Goal: Navigation & Orientation: Find specific page/section

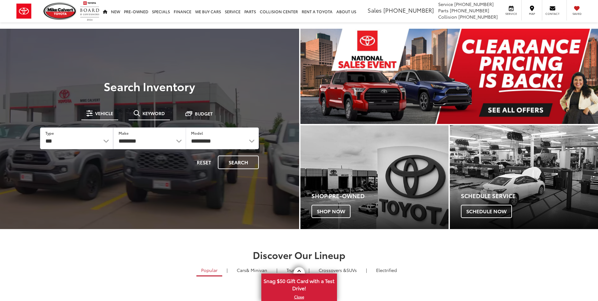
click at [143, 116] on button "Keyword" at bounding box center [149, 113] width 41 height 11
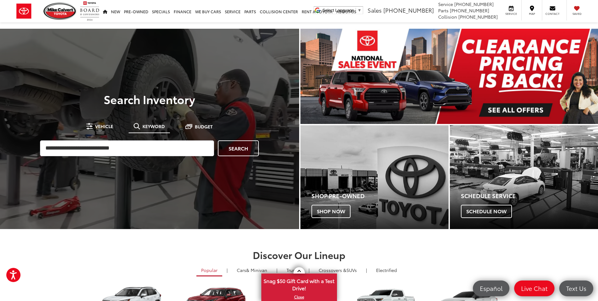
click at [154, 31] on div at bounding box center [149, 179] width 299 height 301
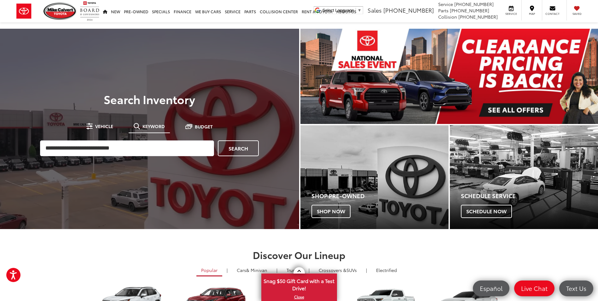
click at [138, 34] on div at bounding box center [149, 179] width 299 height 301
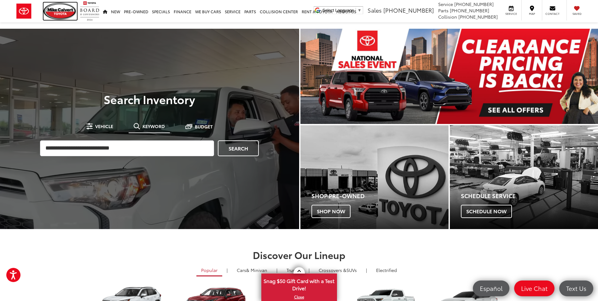
click at [65, 14] on img at bounding box center [60, 11] width 33 height 17
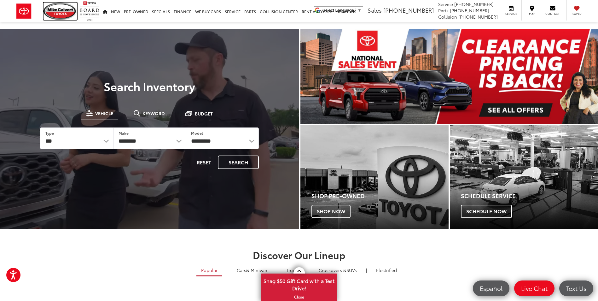
click at [65, 19] on img at bounding box center [60, 11] width 33 height 17
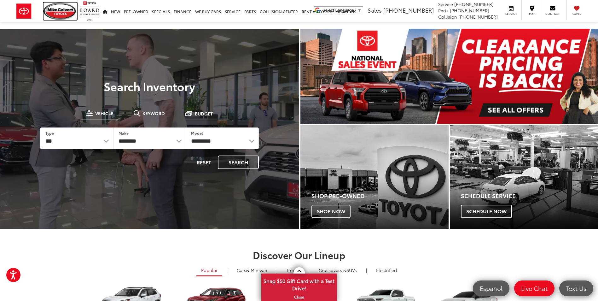
click at [64, 12] on img at bounding box center [60, 11] width 33 height 17
